Goal: Task Accomplishment & Management: Complete application form

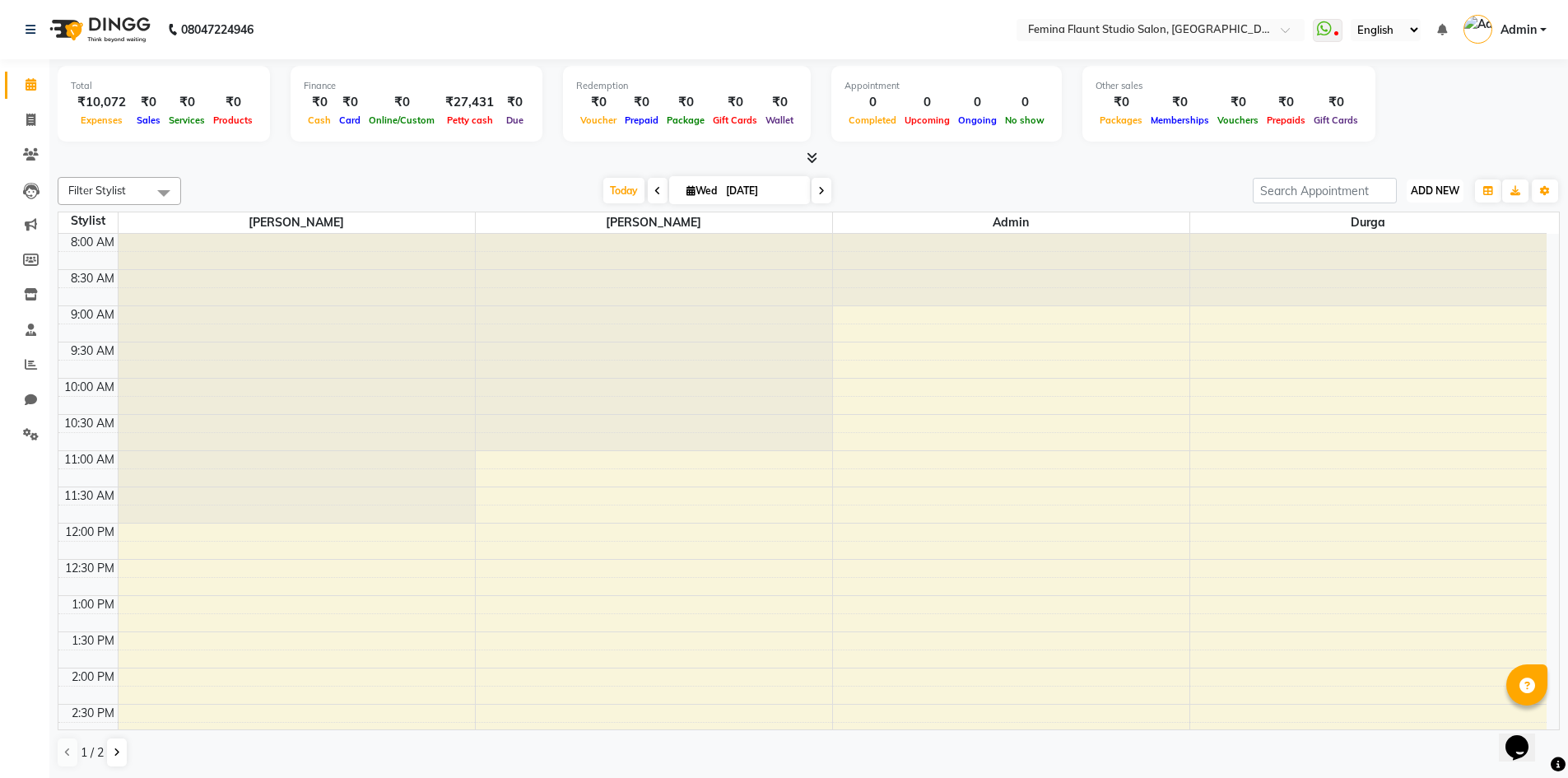
click at [1434, 190] on span "ADD NEW" at bounding box center [1435, 191] width 49 height 12
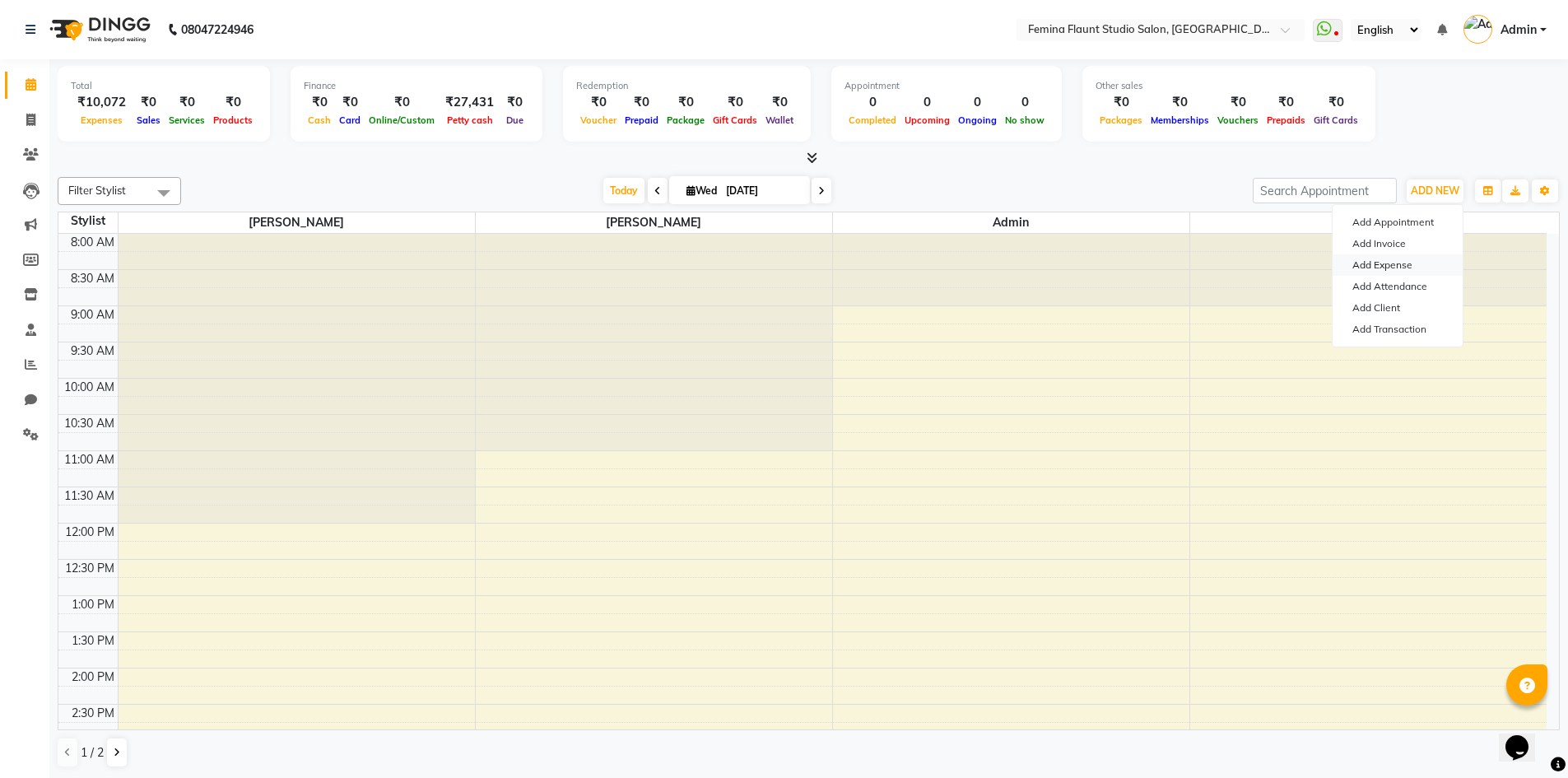
click at [1416, 264] on link "Add Expense" at bounding box center [1398, 265] width 130 height 21
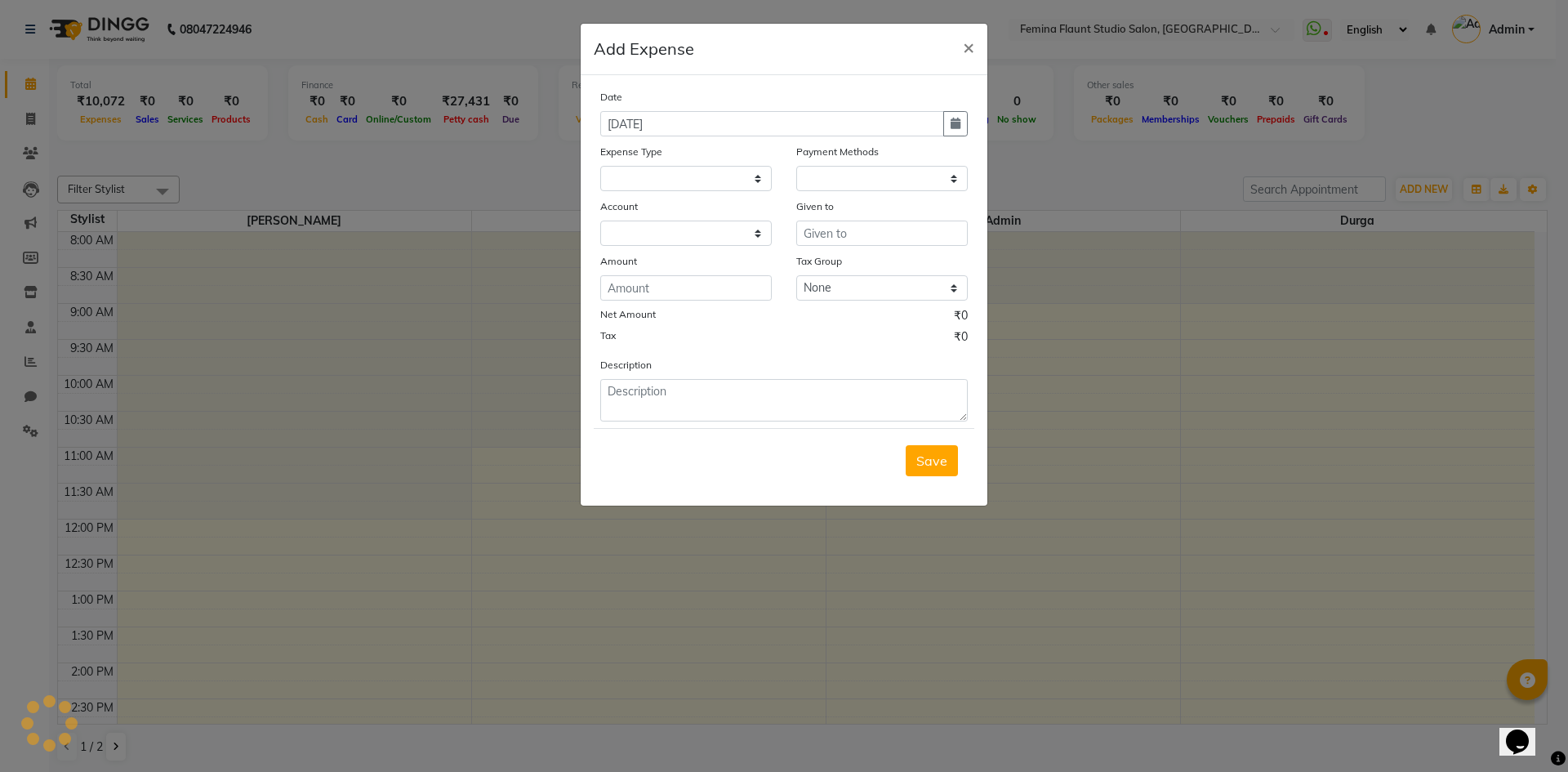
select select
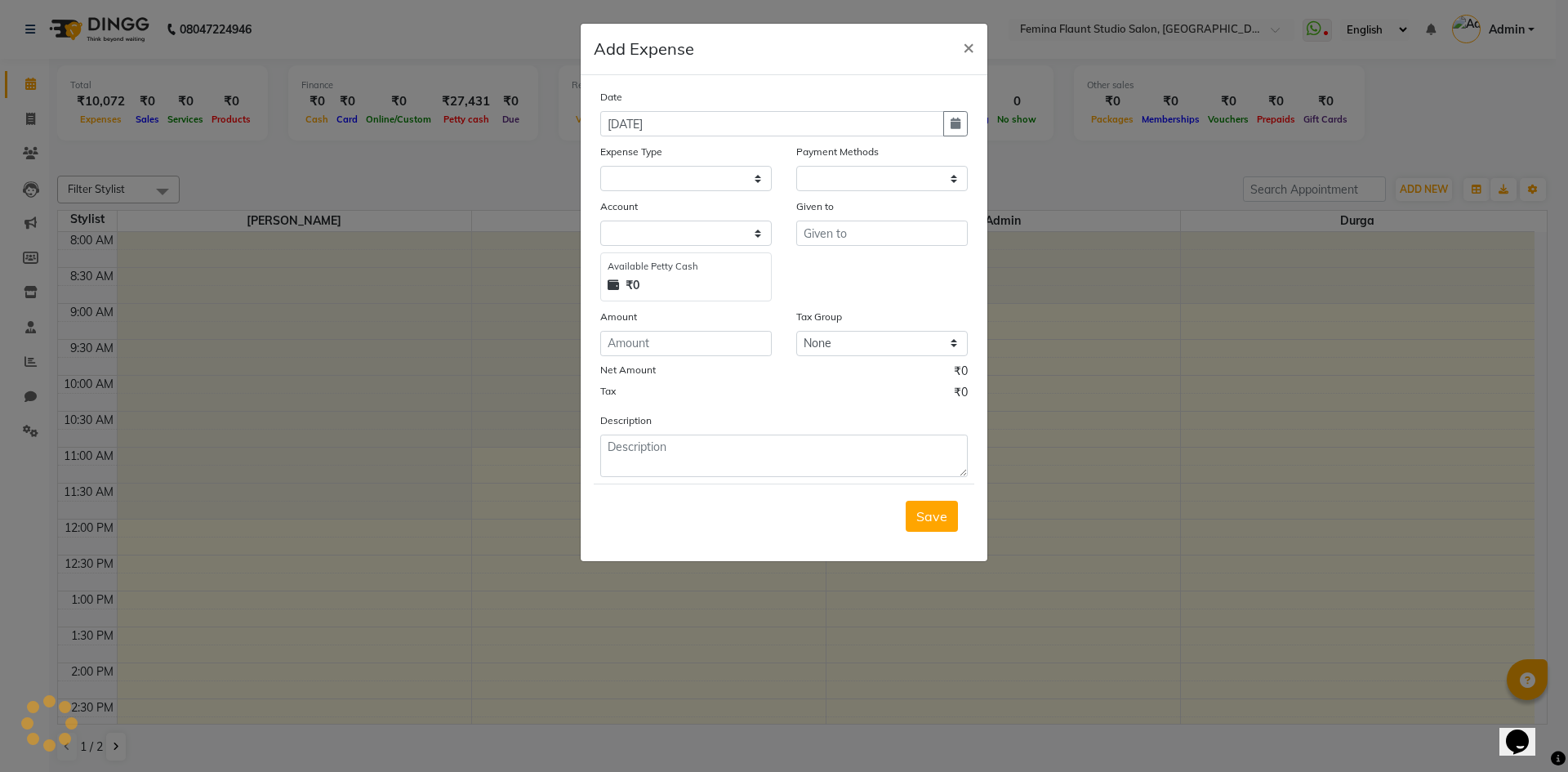
select select "1"
select select "7453"
click at [760, 172] on select "Select Advance Salary Bank charges Blinkit Car maintenance Cash transfer to ban…" at bounding box center [685, 178] width 171 height 26
select select "23308"
click at [600, 165] on select "Select Advance Salary Bank charges Blinkit Car maintenance Cash transfer to ban…" at bounding box center [685, 178] width 171 height 26
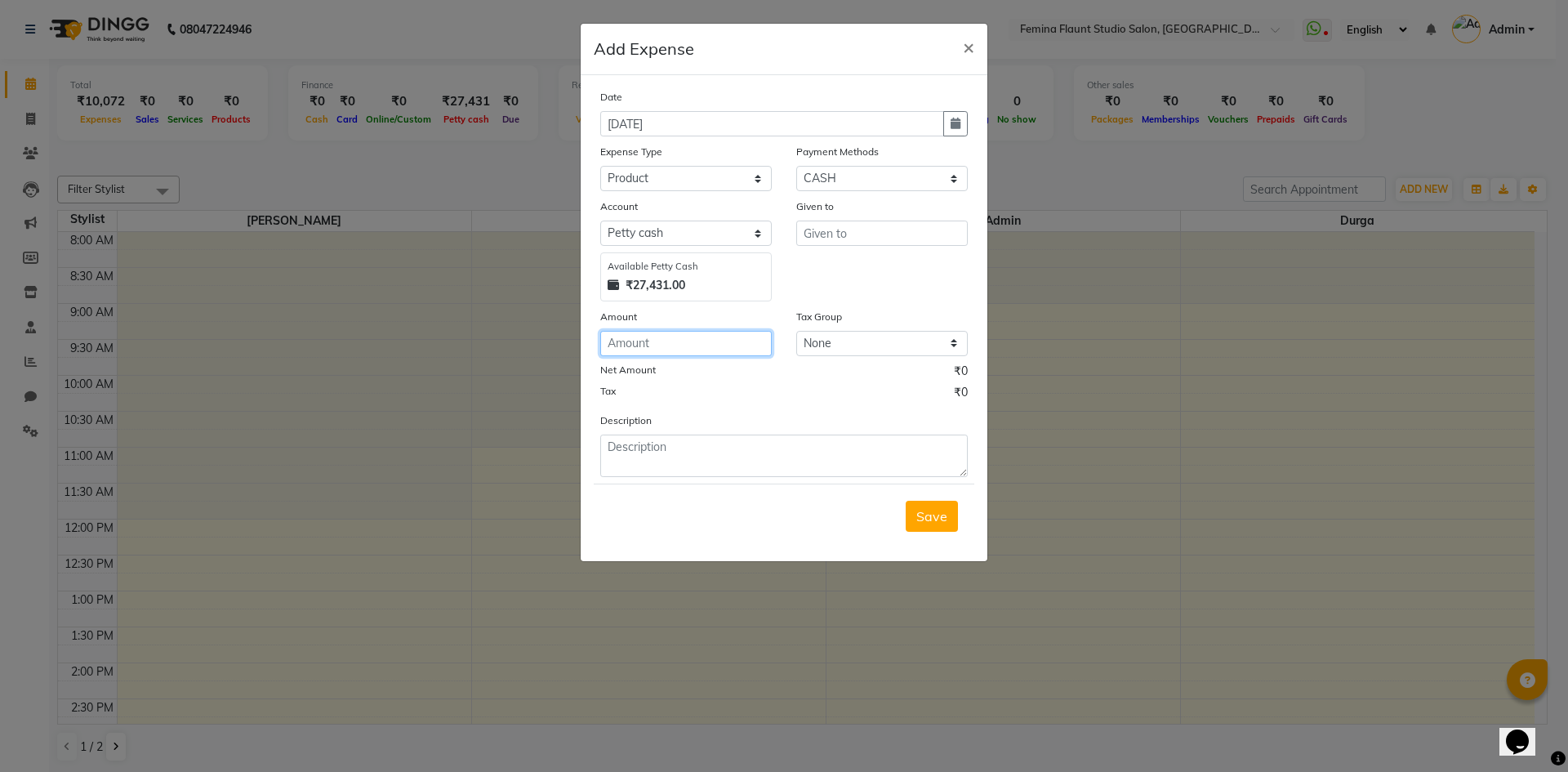
click at [709, 347] on input "number" at bounding box center [685, 344] width 171 height 26
type input "7825"
click at [869, 176] on select "Select CASH CARD ONLINE Wallet Package Prepaid SOnline" at bounding box center [882, 178] width 171 height 26
select select "3"
click at [796, 165] on select "Select CASH CARD ONLINE Wallet Package Prepaid SOnline" at bounding box center [882, 178] width 171 height 26
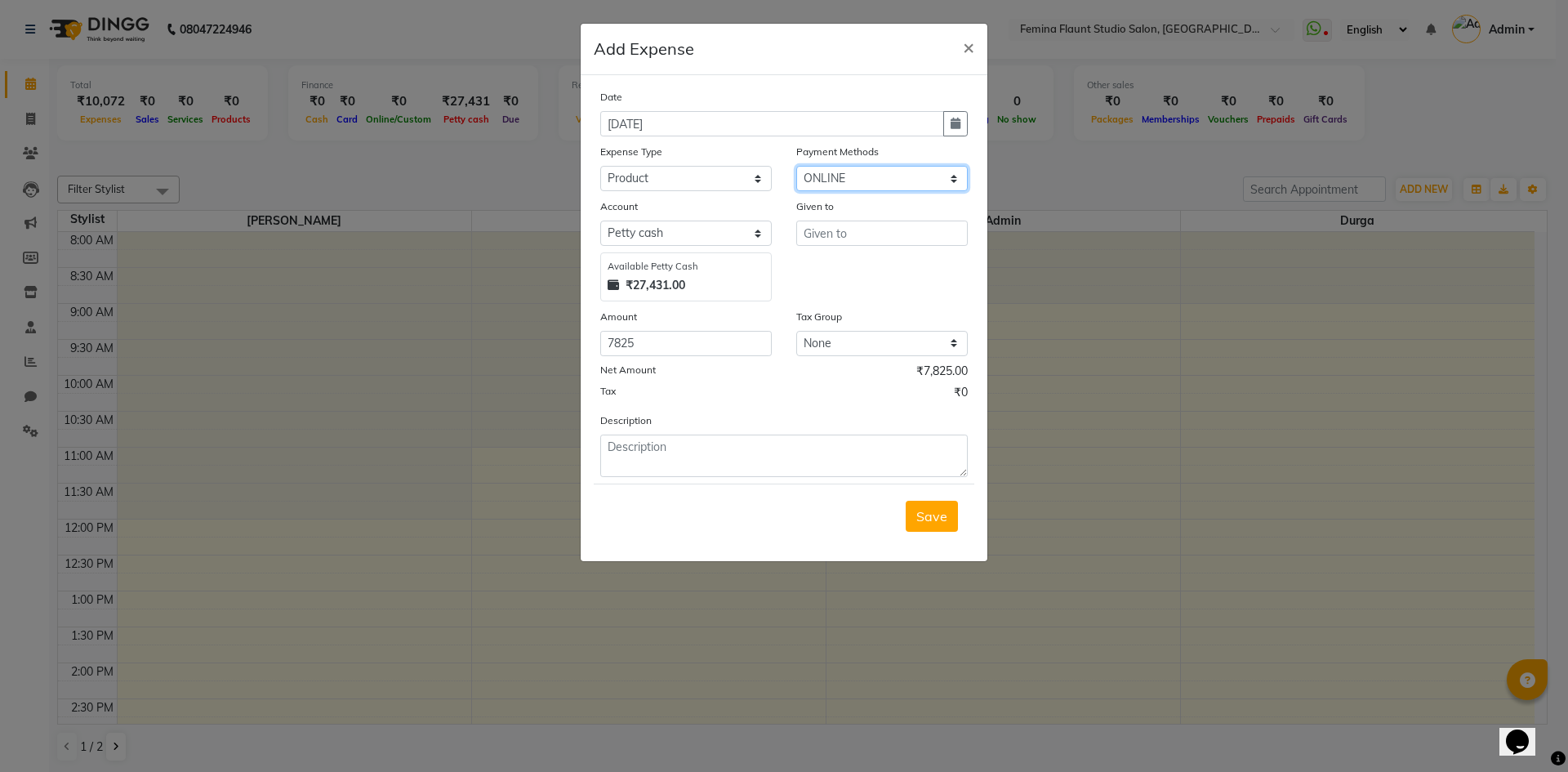
select select "7454"
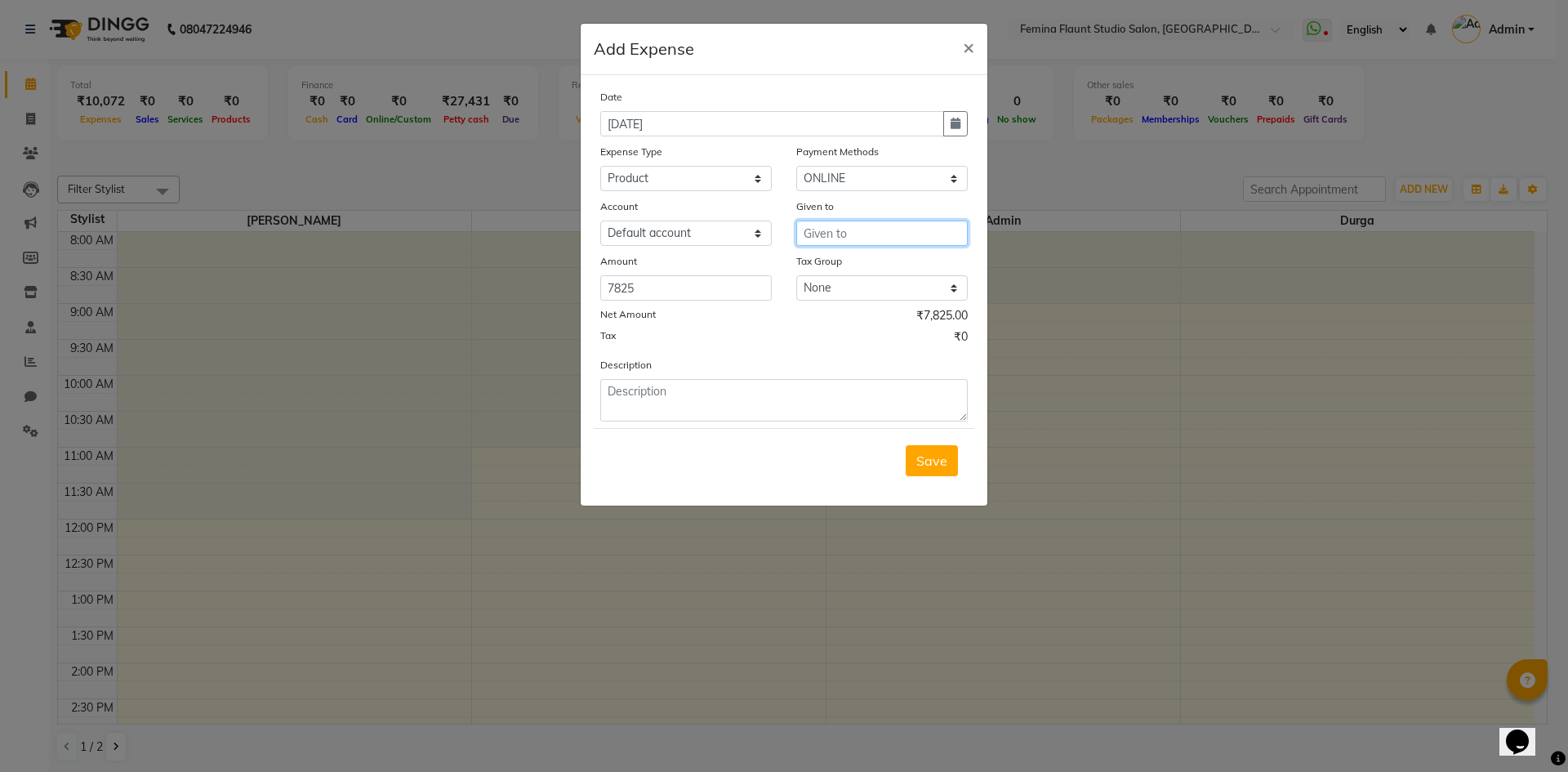
click at [835, 230] on input "text" at bounding box center [882, 234] width 171 height 26
click at [839, 270] on ngb-highlight "Ad min" at bounding box center [836, 268] width 40 height 16
type input "Admin"
click at [847, 285] on select "None GST" at bounding box center [882, 288] width 171 height 26
click at [796, 276] on select "None GST" at bounding box center [882, 288] width 171 height 26
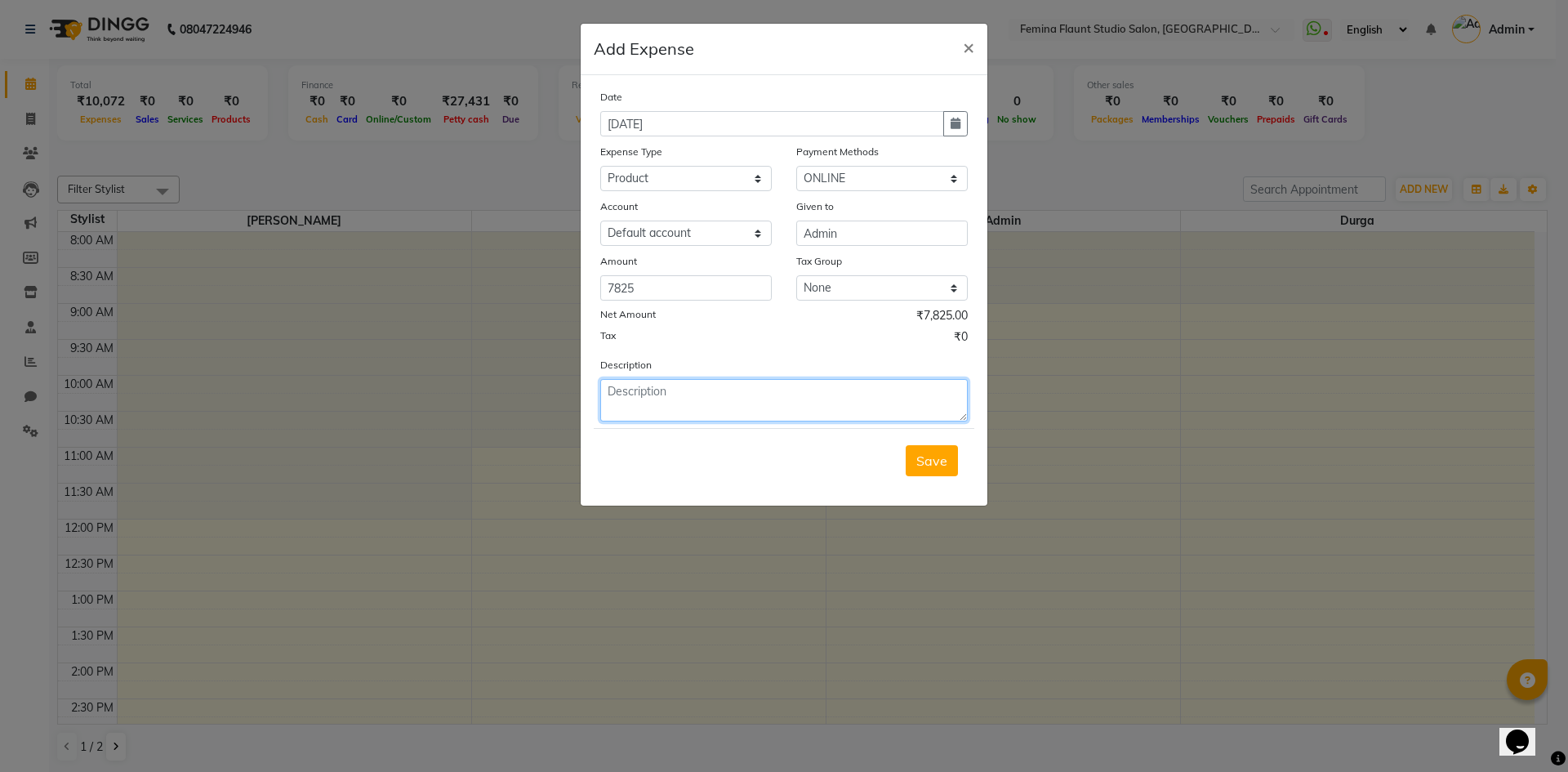
click at [785, 408] on textarea at bounding box center [784, 400] width 367 height 43
type textarea "for schwarzkopf products july month"
click at [930, 461] on span "Save" at bounding box center [931, 461] width 31 height 16
